Goal: Transaction & Acquisition: Purchase product/service

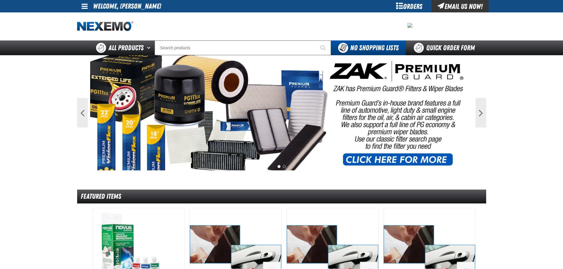
click at [85, 7] on span at bounding box center [85, 6] width 6 height 7
click at [99, 17] on link "My Account My Account" at bounding box center [93, 18] width 26 height 6
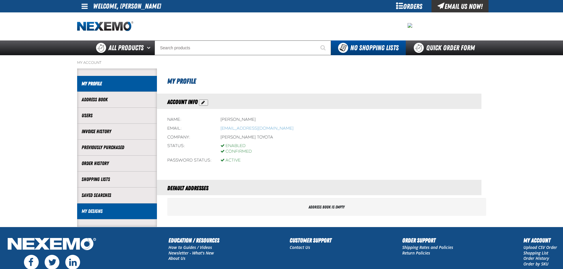
click at [124, 214] on link "My Designs" at bounding box center [117, 211] width 71 height 7
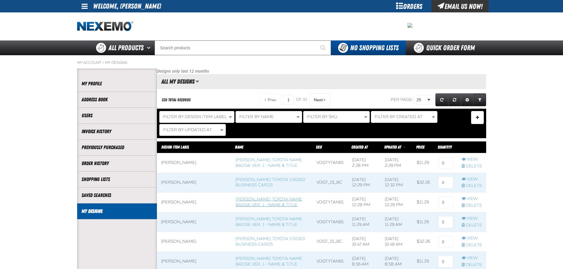
click at [252, 200] on link "Vandergriff Toyota Name Badge Ver. 1 - Name & Title" at bounding box center [269, 202] width 67 height 11
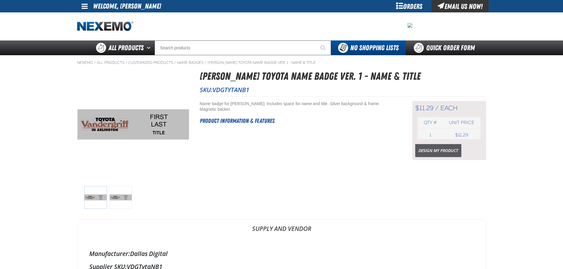
click at [421, 149] on link "Design My Product" at bounding box center [438, 150] width 46 height 13
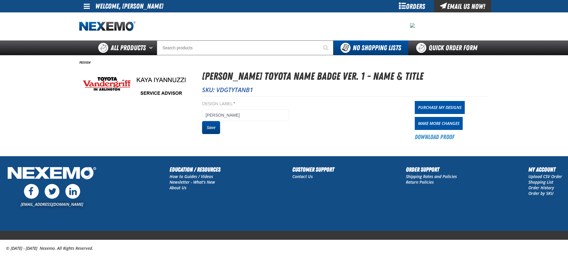
click at [209, 129] on button "Save" at bounding box center [211, 127] width 18 height 13
click at [436, 107] on link "Purchase My Designs" at bounding box center [439, 107] width 50 height 13
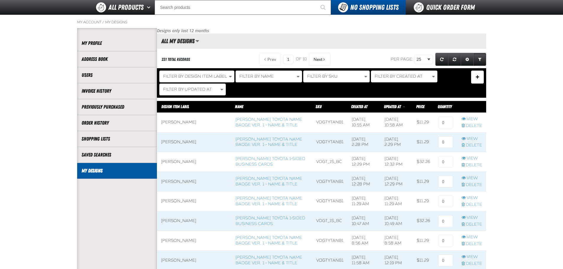
scroll to position [59, 0]
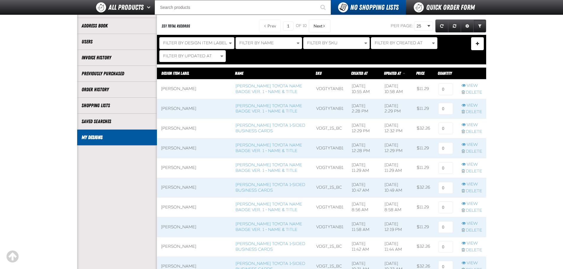
drag, startPoint x: 190, startPoint y: 92, endPoint x: 169, endPoint y: 89, distance: 21.8
click at [169, 89] on td "[PERSON_NAME]" at bounding box center [194, 89] width 75 height 20
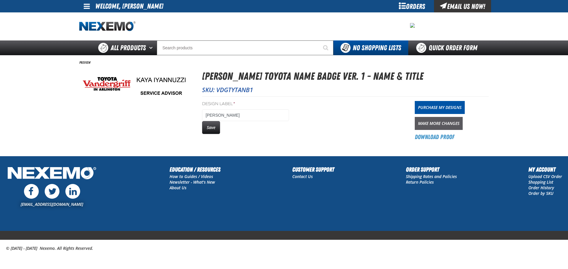
click at [429, 121] on link "Make More Changes" at bounding box center [438, 123] width 48 height 13
click at [420, 107] on link "Purchase My Designs" at bounding box center [439, 107] width 50 height 13
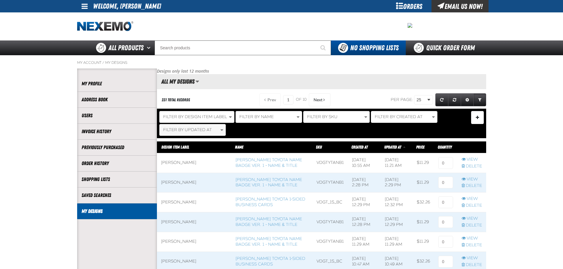
scroll to position [0, 0]
click at [236, 200] on link "[PERSON_NAME] Toyota 1-sided Business Cards" at bounding box center [271, 202] width 70 height 11
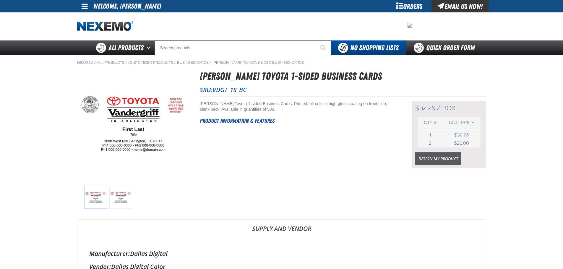
click at [428, 159] on link "Design My Product" at bounding box center [438, 159] width 46 height 13
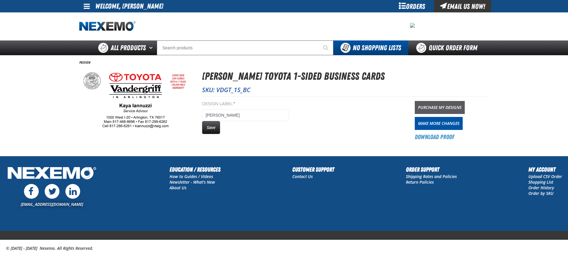
click at [428, 106] on link "Purchase My Designs" at bounding box center [439, 107] width 50 height 13
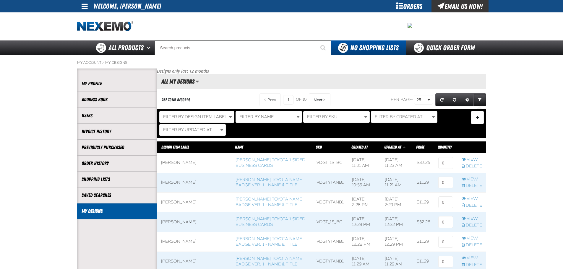
scroll to position [0, 0]
click at [449, 183] on input at bounding box center [445, 183] width 15 height 12
click at [446, 166] on input at bounding box center [445, 163] width 15 height 12
click at [449, 184] on input "11" at bounding box center [445, 183] width 15 height 12
type input "1"
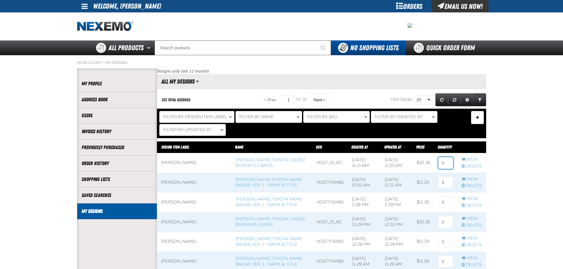
click at [443, 167] on input at bounding box center [445, 163] width 15 height 12
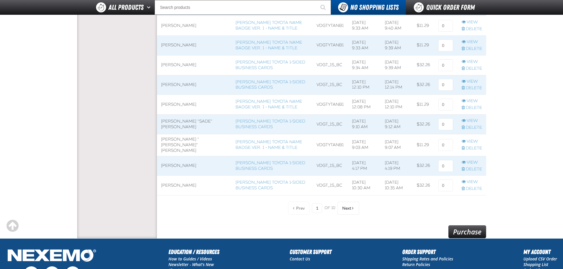
scroll to position [521, 0]
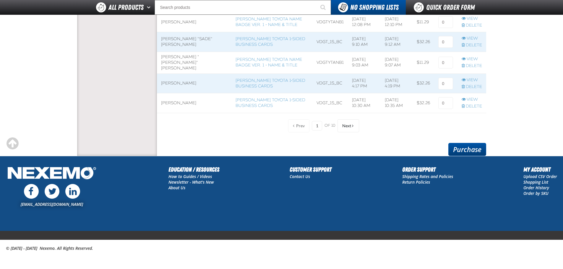
type input "1"
click at [469, 152] on link "Purchase" at bounding box center [467, 149] width 38 height 13
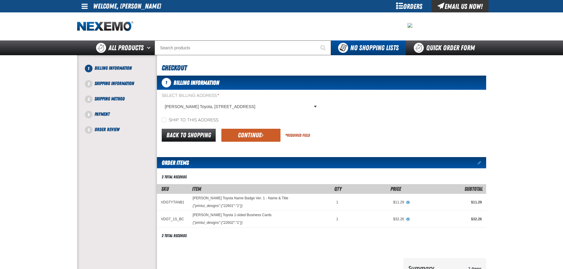
click at [198, 118] on label "Ship to this address" at bounding box center [190, 121] width 57 height 6
click at [166, 118] on input "Ship to this address" at bounding box center [164, 120] width 5 height 5
checkbox input "true"
click at [240, 131] on button "Continue" at bounding box center [250, 135] width 59 height 13
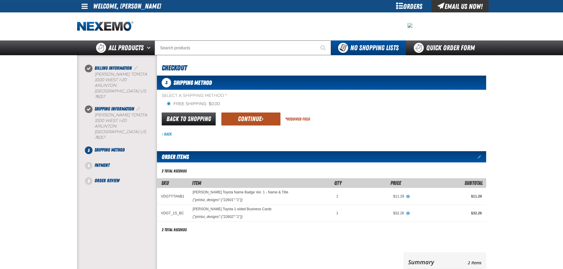
click at [236, 123] on button "Continue" at bounding box center [250, 119] width 59 height 13
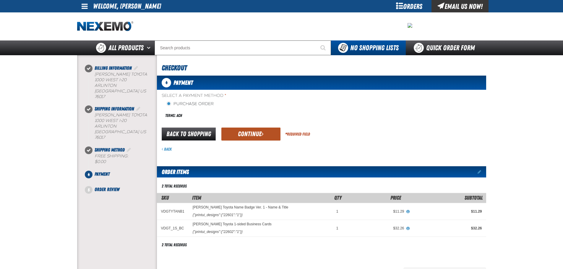
click at [241, 136] on button "Continue" at bounding box center [250, 134] width 59 height 13
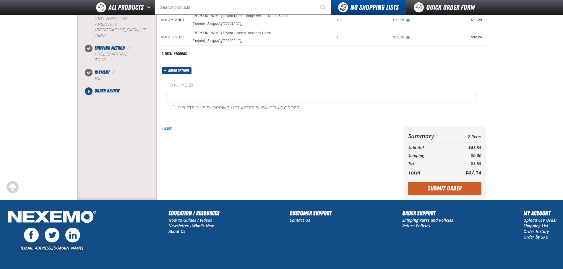
scroll to position [89, 0]
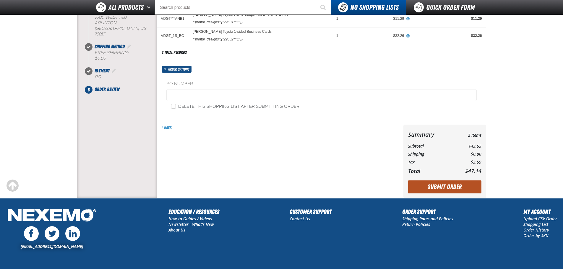
click at [446, 188] on button "Submit Order" at bounding box center [444, 187] width 73 height 13
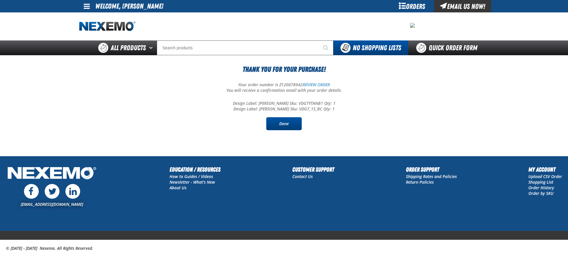
click at [292, 127] on link "Done" at bounding box center [283, 123] width 35 height 13
